Goal: Task Accomplishment & Management: Manage account settings

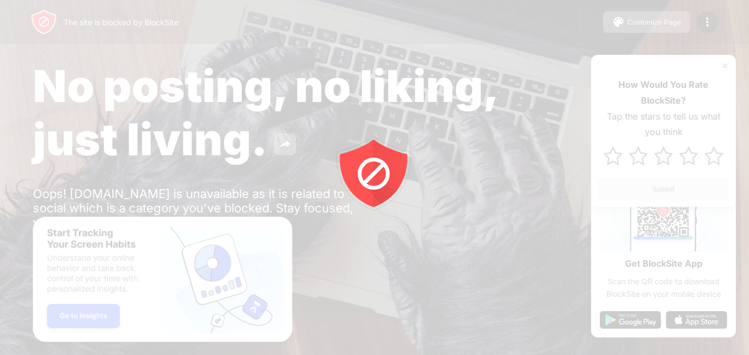
click at [243, 173] on div at bounding box center [374, 177] width 749 height 355
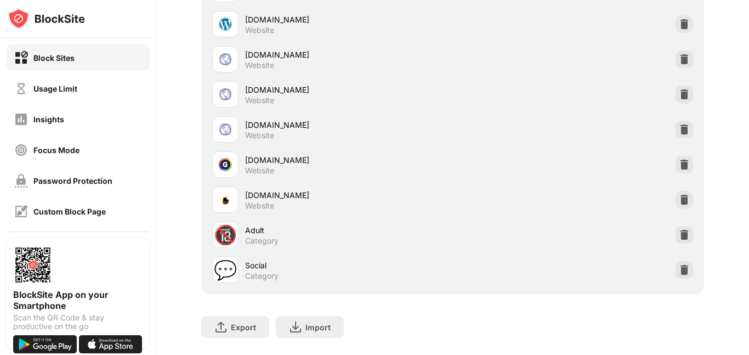
scroll to position [725, 0]
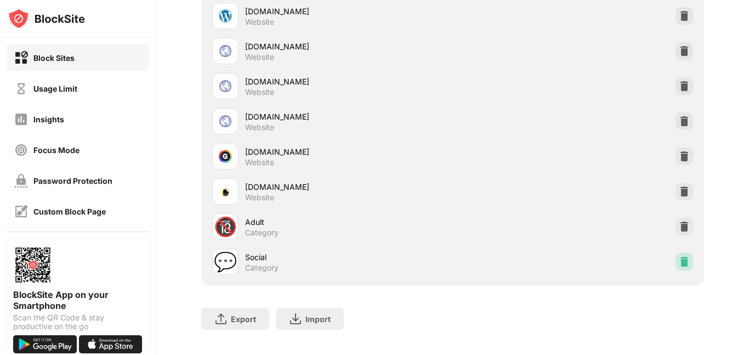
click at [684, 264] on img at bounding box center [684, 261] width 11 height 11
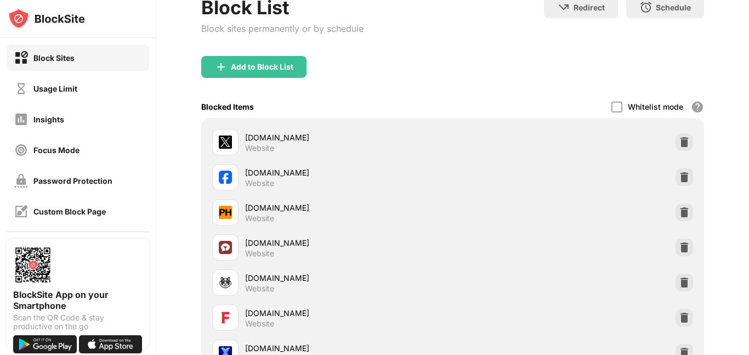
scroll to position [0, 0]
